Goal: Book appointment/travel/reservation

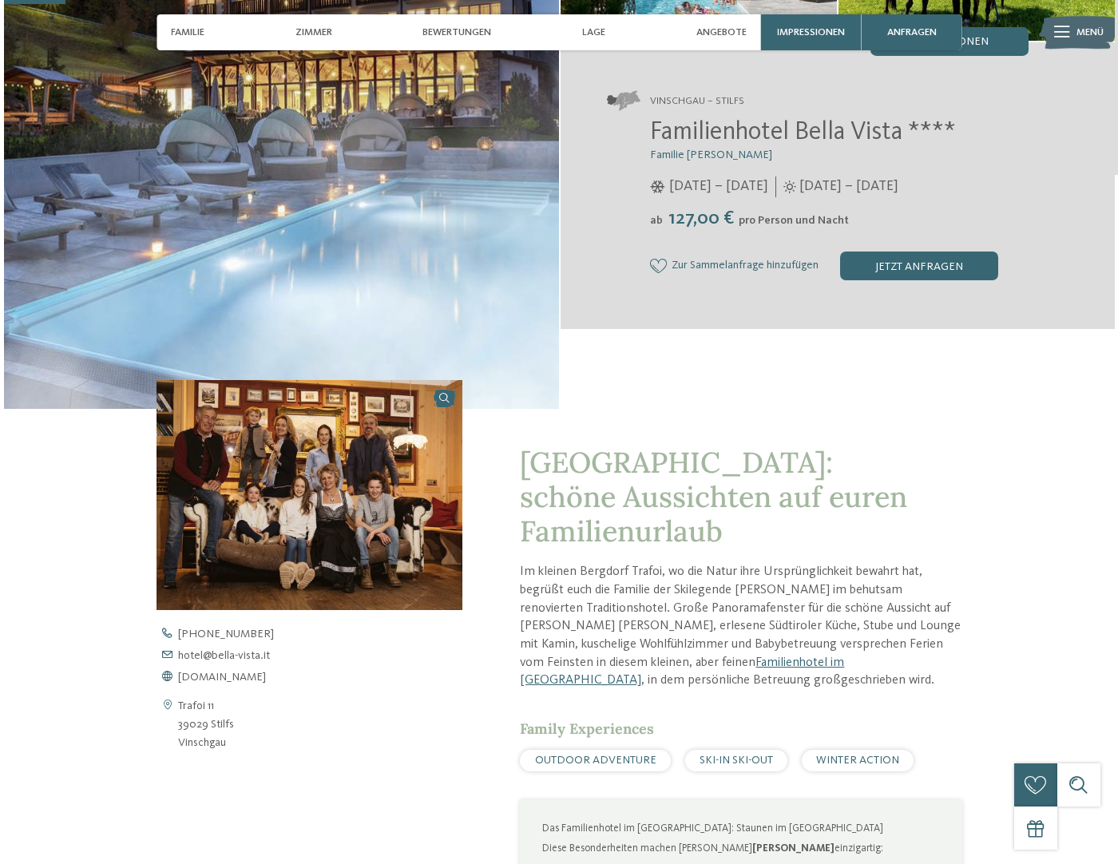
scroll to position [240, 0]
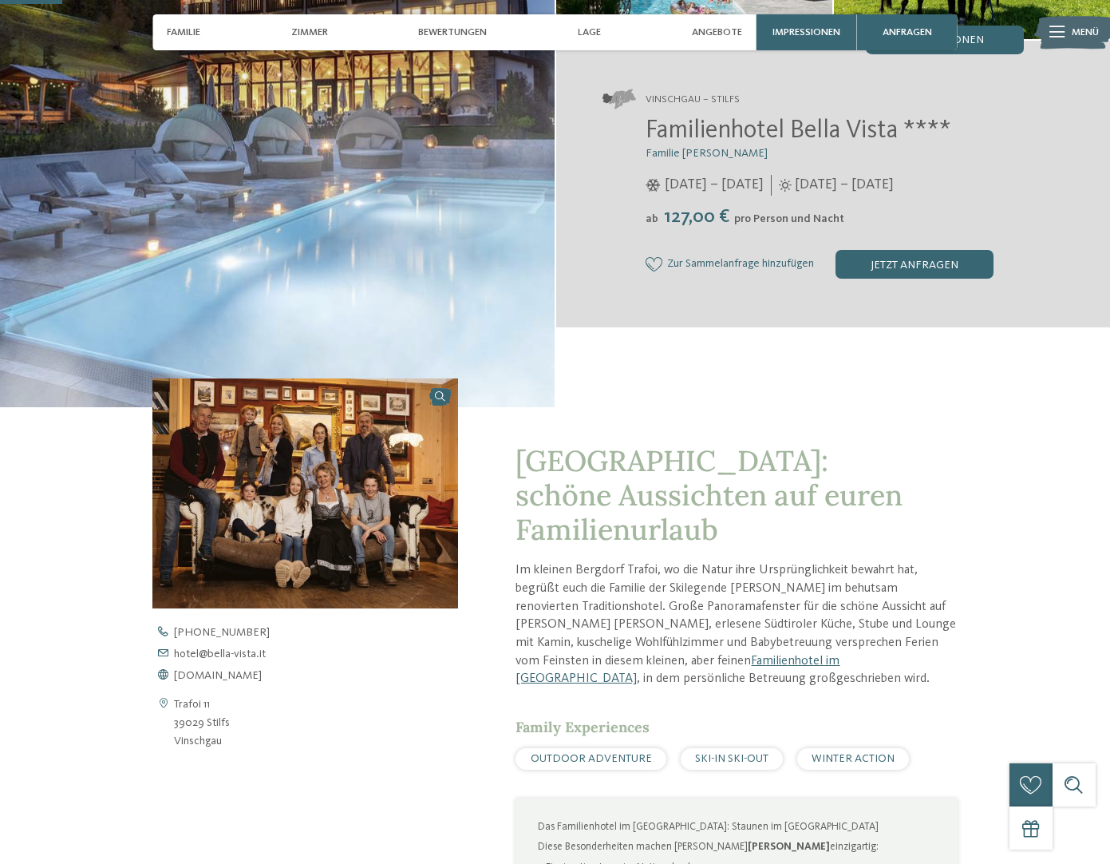
click at [326, 488] on img at bounding box center [305, 493] width 306 height 230
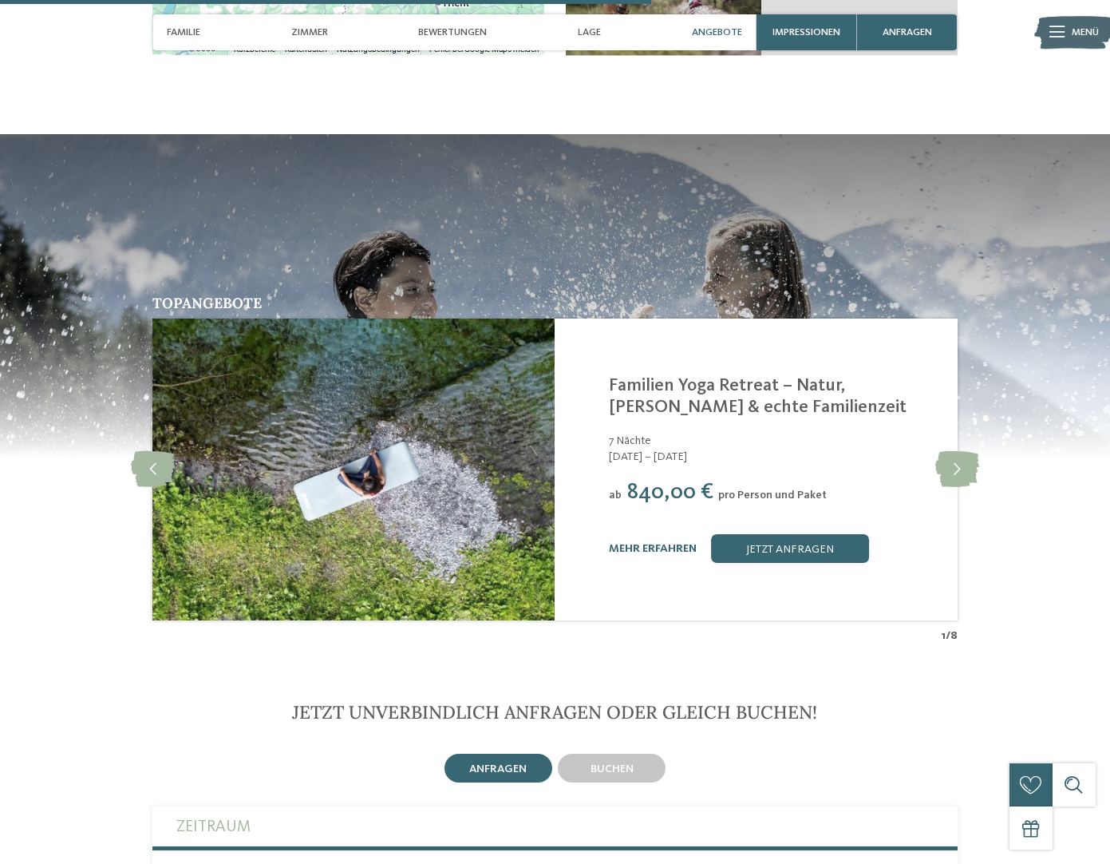
scroll to position [2527, 0]
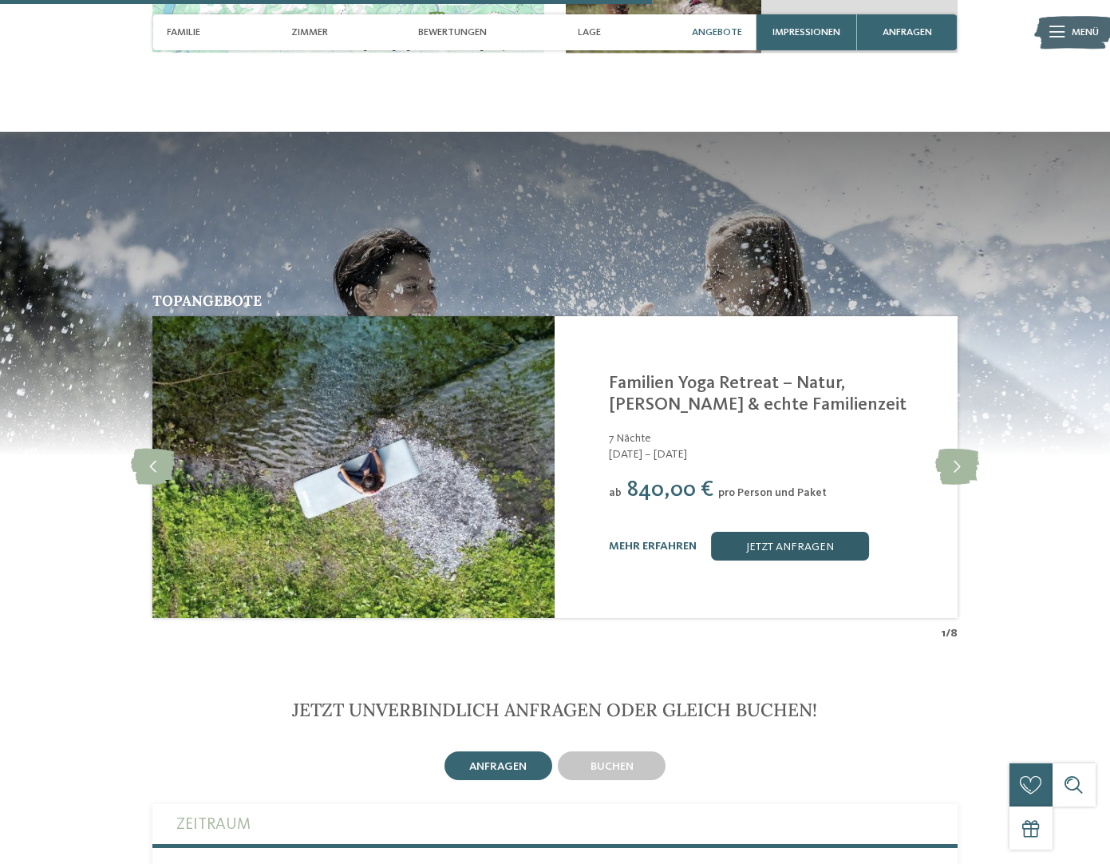
click at [788, 543] on link "jetzt anfragen" at bounding box center [790, 546] width 158 height 29
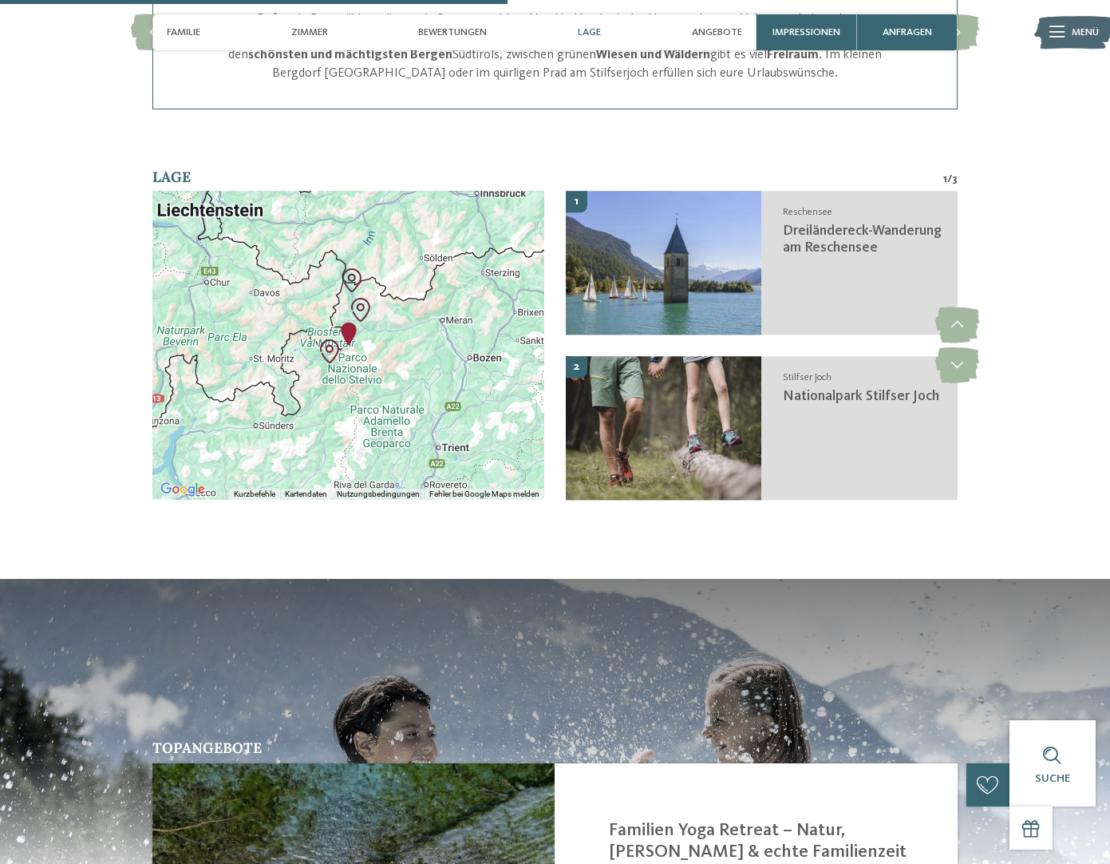
scroll to position [2081, 0]
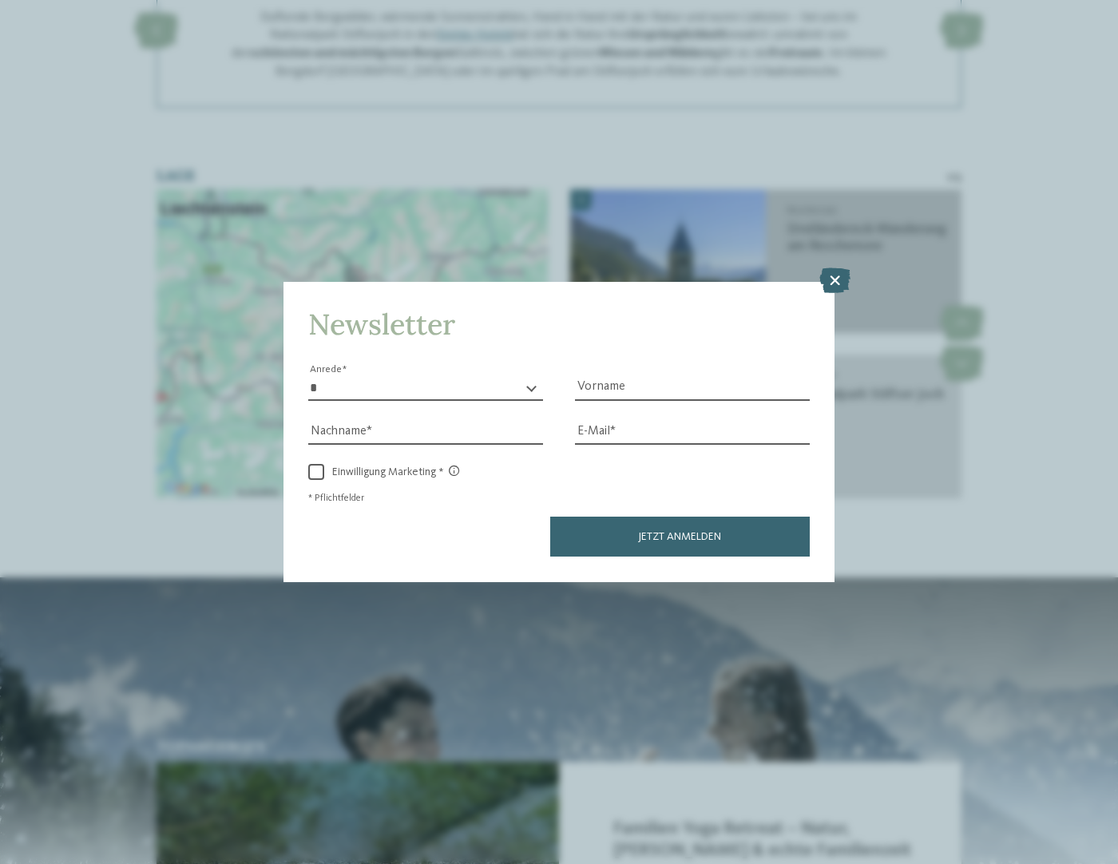
click at [836, 268] on icon at bounding box center [834, 281] width 31 height 26
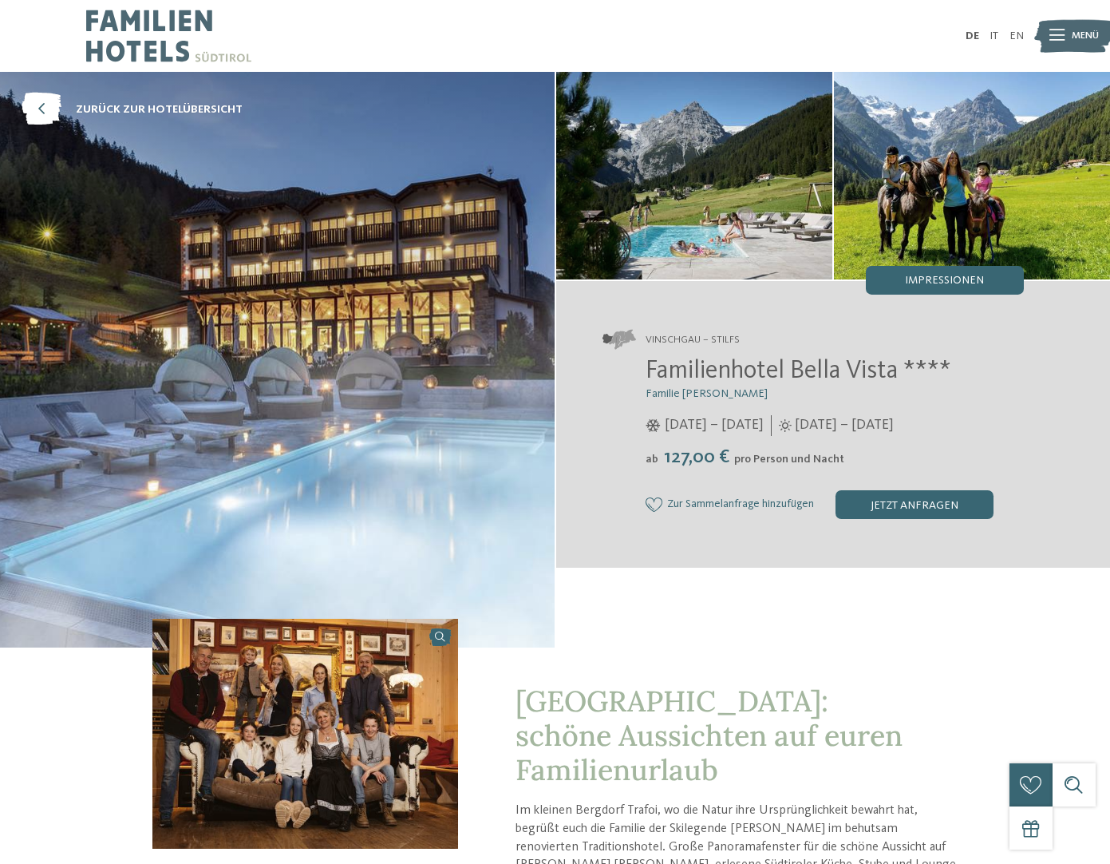
scroll to position [0, 0]
click at [164, 51] on img at bounding box center [168, 36] width 165 height 72
click at [924, 505] on div "jetzt anfragen" at bounding box center [915, 504] width 158 height 29
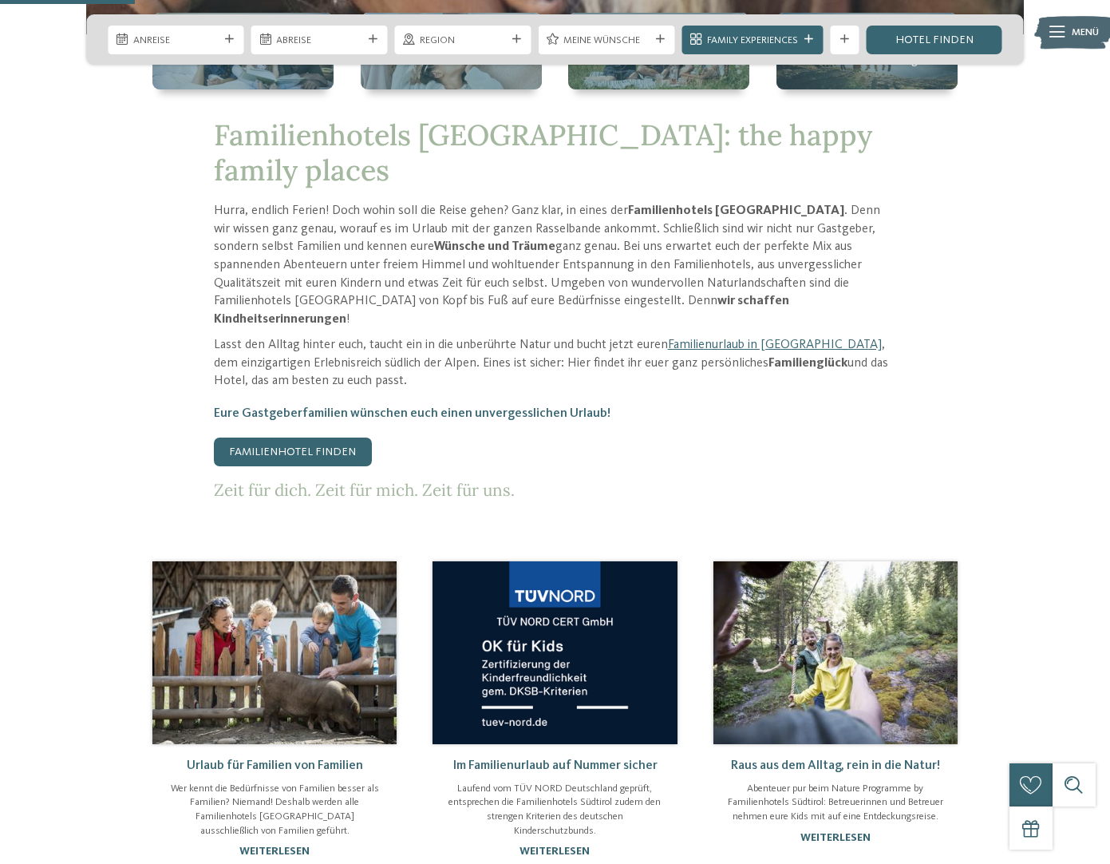
scroll to position [795, 0]
